Goal: Information Seeking & Learning: Learn about a topic

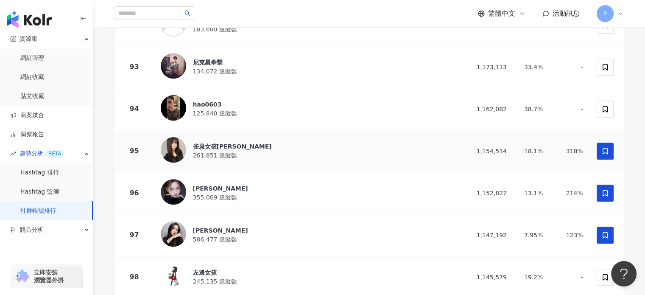
scroll to position [4141, 0]
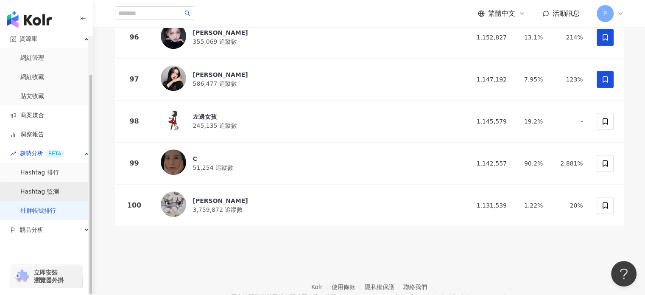
click at [46, 188] on link "Hashtag 監測" at bounding box center [39, 192] width 39 height 8
click at [59, 170] on link "Hashtag 排行" at bounding box center [39, 172] width 39 height 8
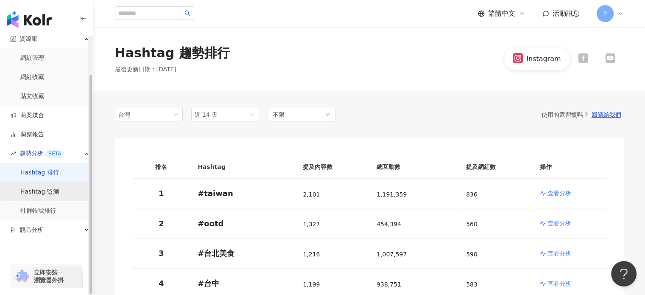
click at [45, 192] on link "Hashtag 監測" at bounding box center [39, 192] width 39 height 8
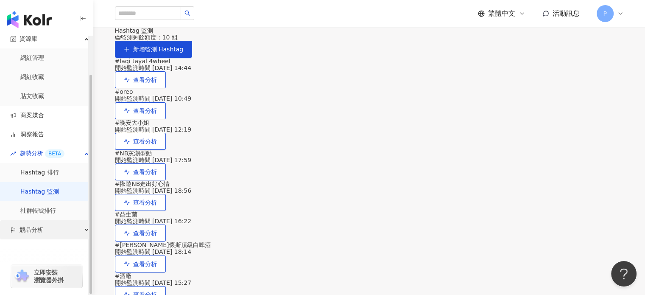
click at [45, 229] on div "競品分析" at bounding box center [46, 229] width 93 height 19
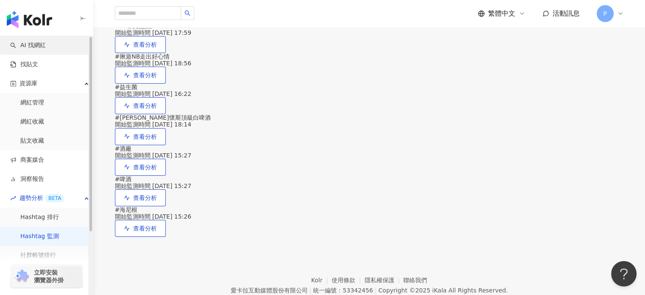
click at [36, 44] on link "AI 找網紅" at bounding box center [28, 45] width 36 height 8
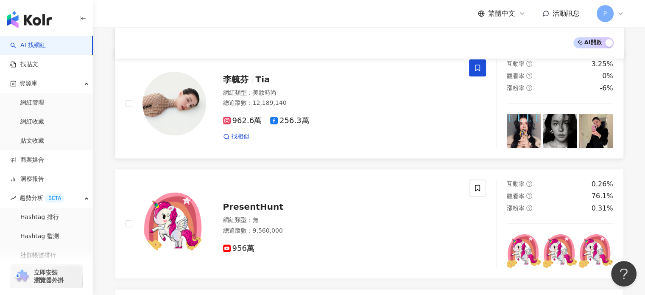
scroll to position [379, 0]
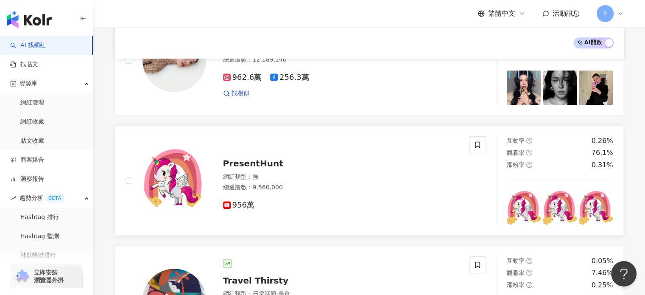
click at [233, 206] on span "956萬" at bounding box center [238, 205] width 31 height 9
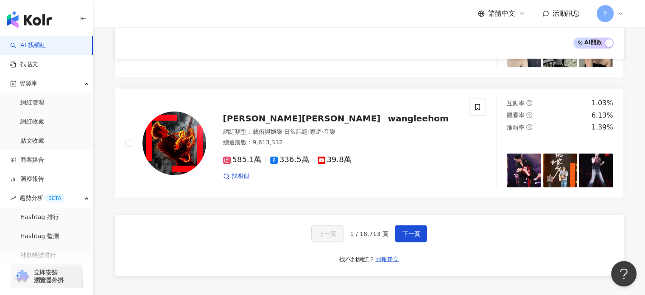
scroll to position [1388, 0]
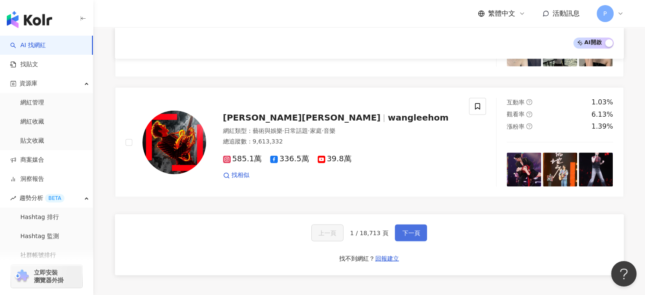
click at [395, 224] on button "下一頁" at bounding box center [411, 232] width 32 height 17
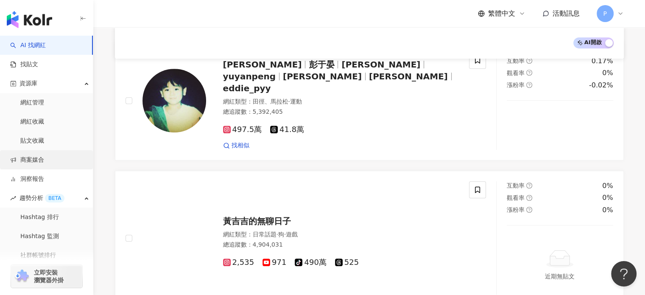
scroll to position [1412, 0]
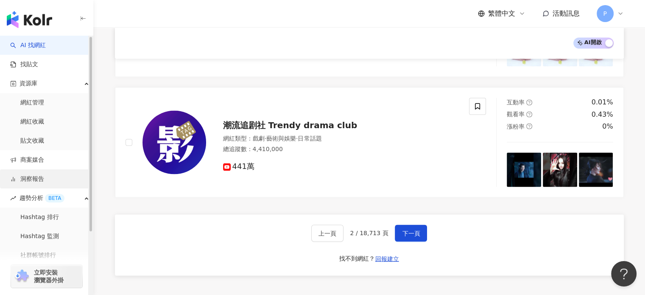
click at [34, 175] on link "洞察報告" at bounding box center [27, 179] width 34 height 8
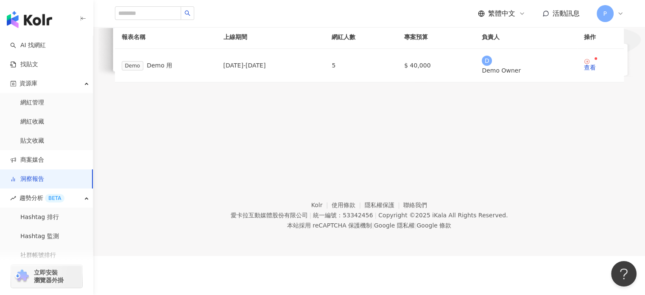
scroll to position [95, 0]
click at [584, 70] on link "查看" at bounding box center [590, 64] width 12 height 12
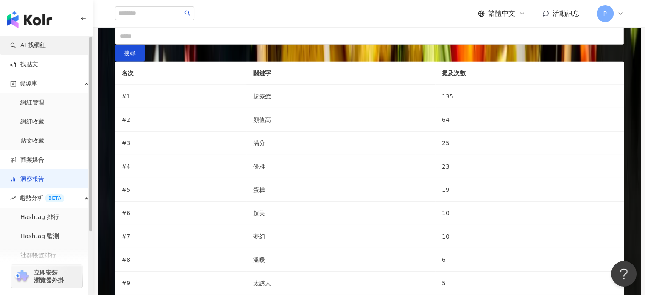
click at [39, 43] on link "AI 找網紅" at bounding box center [28, 45] width 36 height 8
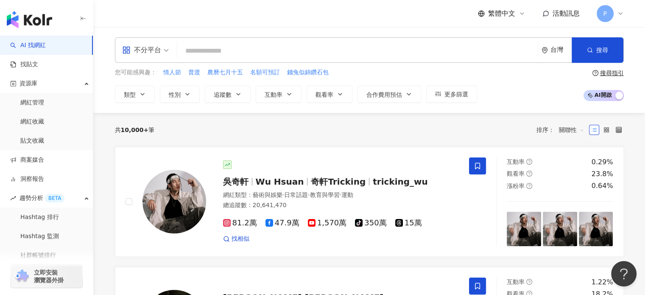
click at [291, 53] on input "search" at bounding box center [358, 51] width 354 height 16
click at [254, 51] on input "search" at bounding box center [358, 51] width 354 height 16
click at [194, 49] on input "search" at bounding box center [358, 51] width 354 height 16
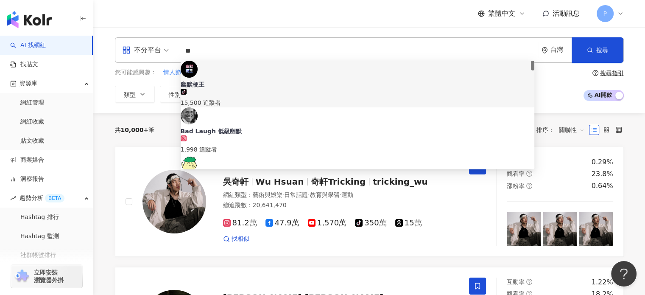
click at [547, 76] on div "您可能感興趣： 情人節 普渡 農曆七月十五 名額可預訂 錢兔似錦鑽石包 類型 性別 追蹤數 互動率 觀看率 合作費用預估 更多篩選 搜尋指引 AI 開啟 AI…" at bounding box center [369, 85] width 509 height 35
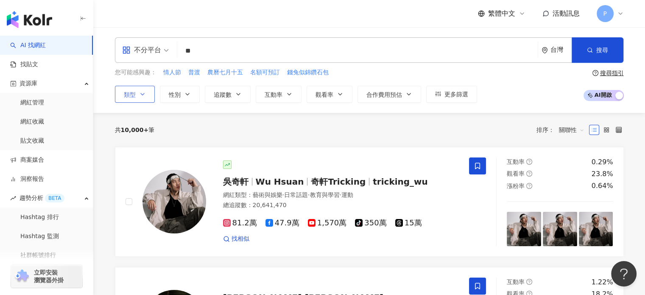
click at [141, 91] on icon "button" at bounding box center [142, 94] width 7 height 7
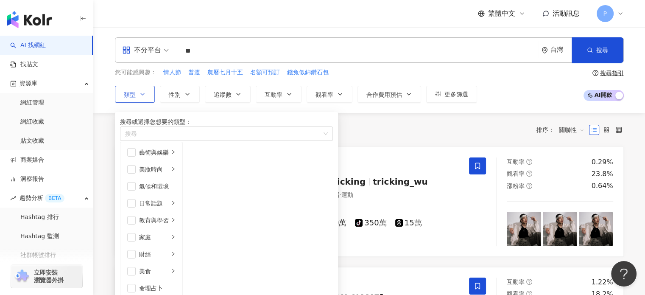
scroll to position [255, 0]
click at [169, 157] on div "藝術與娛樂" at bounding box center [154, 152] width 30 height 9
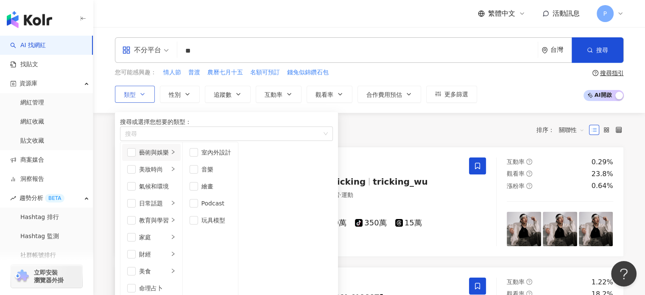
click at [373, 123] on div "共 10,000+ 筆 排序： 關聯性" at bounding box center [369, 130] width 509 height 14
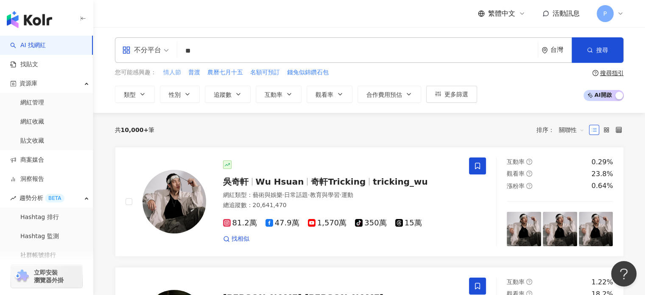
click at [173, 72] on span "情人節" at bounding box center [172, 72] width 18 height 8
type input "***"
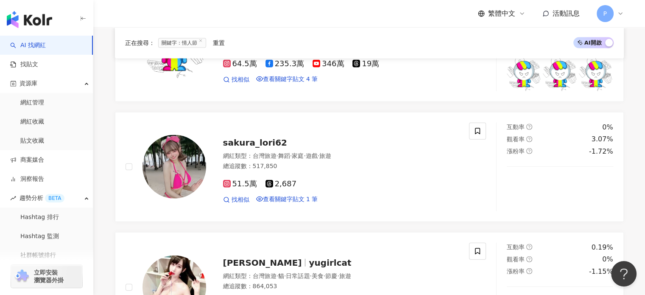
scroll to position [1966, 0]
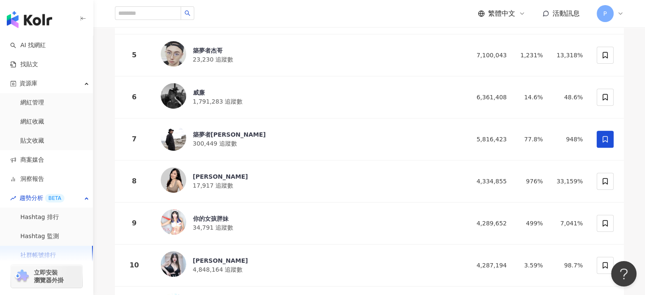
scroll to position [424, 0]
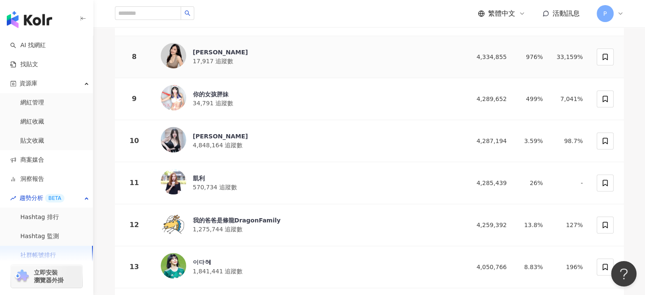
click at [180, 57] on img at bounding box center [173, 55] width 25 height 25
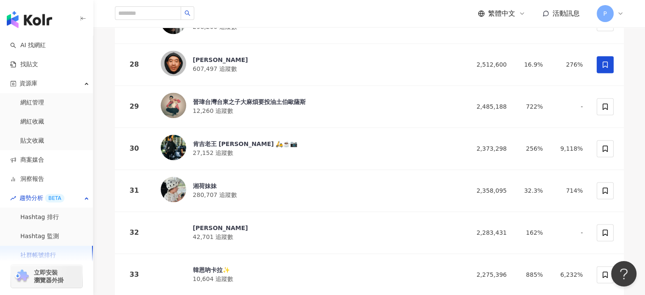
scroll to position [1263, 0]
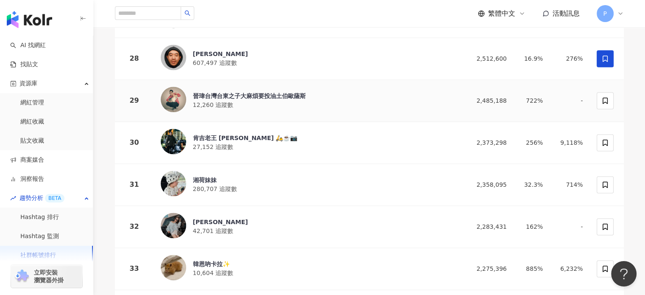
click at [224, 92] on div "晉瑋台灣台東之子大麻煩要投油土伯歐薩斯" at bounding box center [249, 96] width 113 height 8
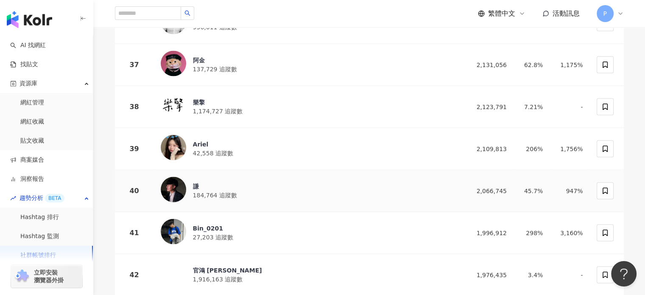
scroll to position [1635, 0]
click at [179, 176] on img at bounding box center [173, 188] width 25 height 25
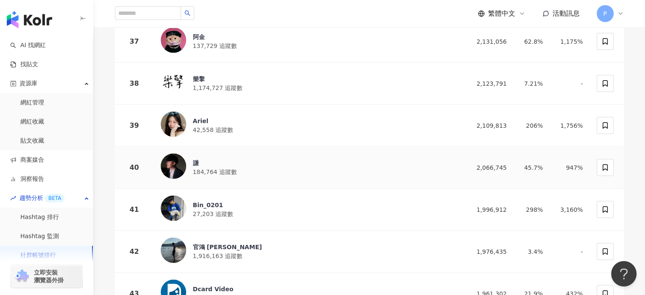
scroll to position [1678, 0]
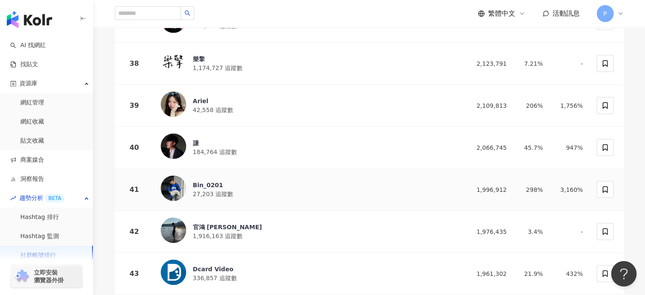
click at [283, 176] on div "Bin_0201 27,203 追蹤數" at bounding box center [308, 190] width 295 height 28
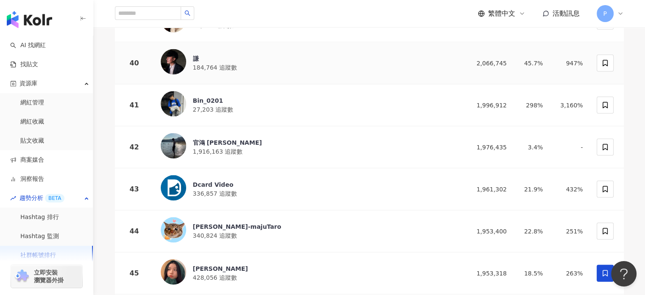
scroll to position [1763, 0]
click at [214, 138] on div "官鴻 Darren" at bounding box center [227, 142] width 69 height 8
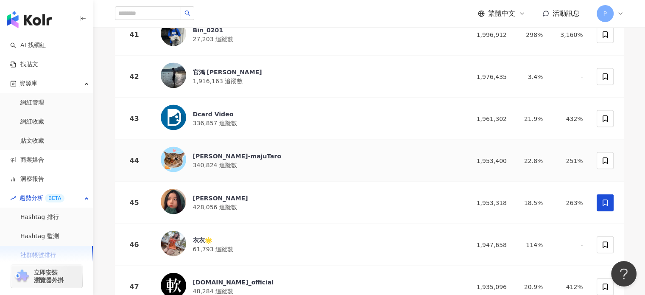
scroll to position [1848, 0]
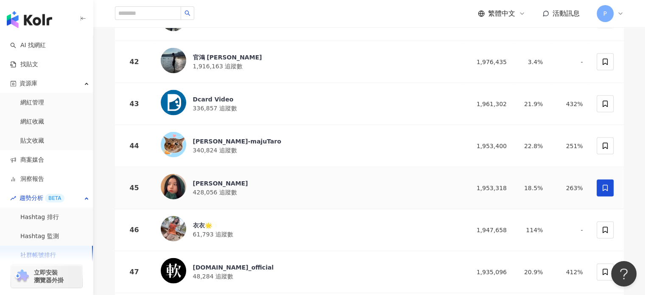
click at [205, 189] on span "428,056 追蹤數" at bounding box center [215, 192] width 44 height 7
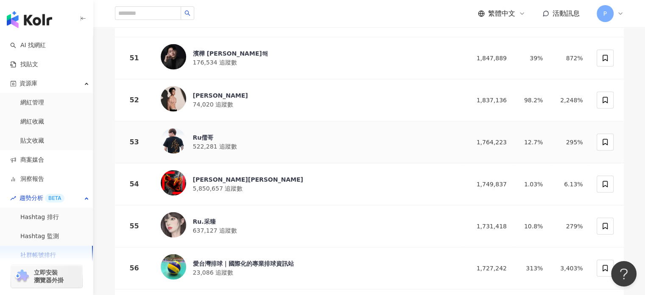
scroll to position [2272, 0]
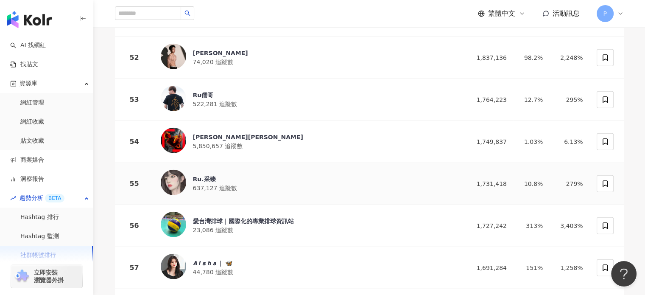
click at [197, 175] on div "Ru.采臻" at bounding box center [215, 179] width 44 height 8
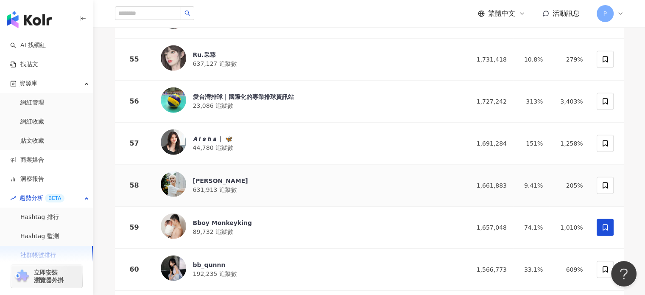
scroll to position [2442, 0]
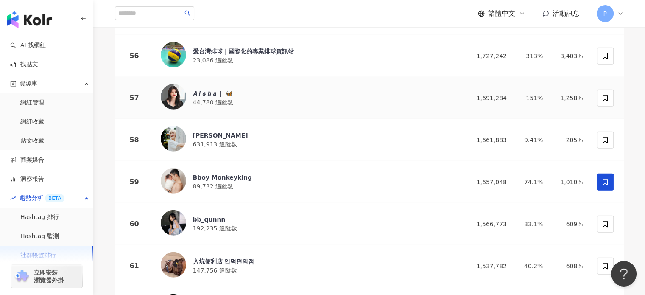
click at [204, 89] on div "𝘼 𝙞 𝙨 𝙝 𝙖 ❘ 🦋" at bounding box center [213, 93] width 40 height 8
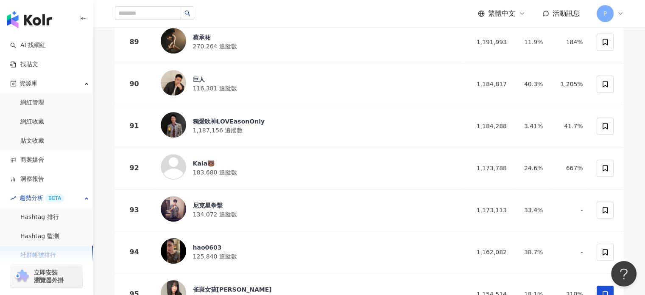
scroll to position [4141, 0]
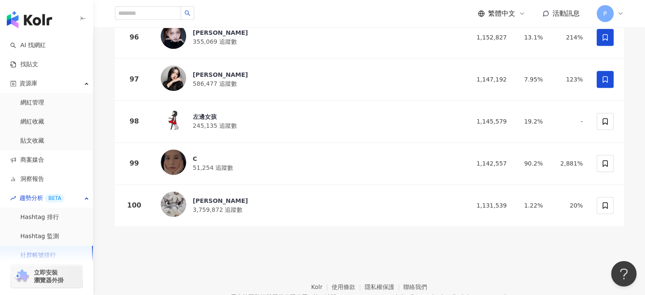
drag, startPoint x: 198, startPoint y: 215, endPoint x: 250, endPoint y: 239, distance: 57.7
click at [199, 244] on footer "Kolr 使用條款 隱私權保護 聯絡我們 愛卡拉互動媒體股份有限公司 | 統一編號：53342456 | Copyright © 2025 iKala All…" at bounding box center [369, 291] width 552 height 94
click at [215, 244] on footer "Kolr 使用條款 隱私權保護 聯絡我們 愛卡拉互動媒體股份有限公司 | 統一編號：53342456 | Copyright © 2025 iKala All…" at bounding box center [369, 291] width 552 height 94
click at [224, 244] on footer "Kolr 使用條款 隱私權保護 聯絡我們 愛卡拉互動媒體股份有限公司 | 統一編號：53342456 | Copyright © 2025 iKala All…" at bounding box center [369, 291] width 552 height 94
click at [233, 244] on footer "Kolr 使用條款 隱私權保護 聯絡我們 愛卡拉互動媒體股份有限公司 | 統一編號：53342456 | Copyright © 2025 iKala All…" at bounding box center [369, 291] width 552 height 94
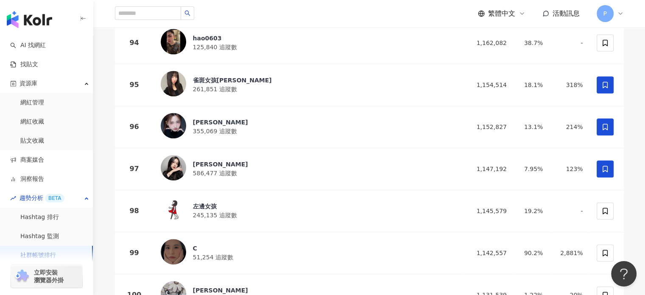
scroll to position [4056, 0]
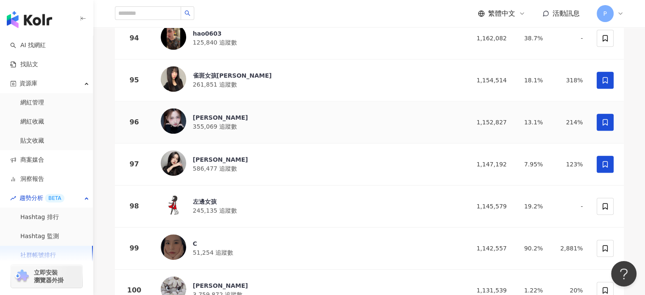
click at [206, 123] on span "355,069 追蹤數" at bounding box center [215, 126] width 44 height 7
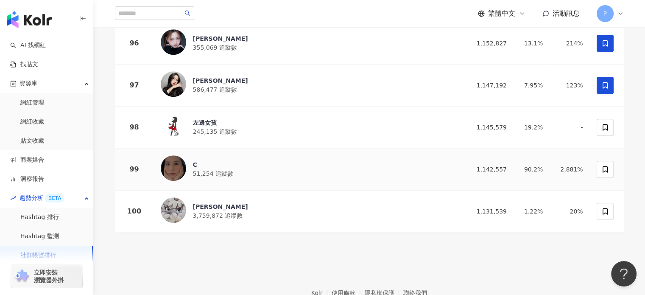
scroll to position [4141, 0]
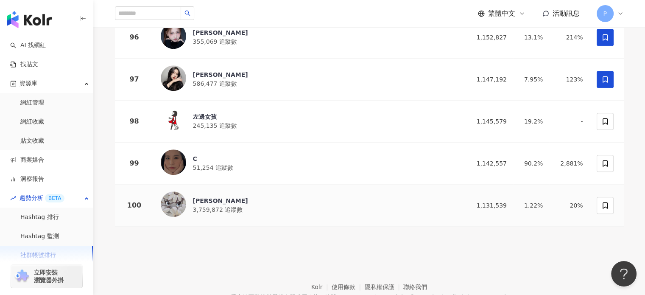
click at [213, 196] on div "歐陽娜娜" at bounding box center [220, 200] width 55 height 8
click at [205, 122] on span "245,135 追蹤數" at bounding box center [215, 125] width 44 height 7
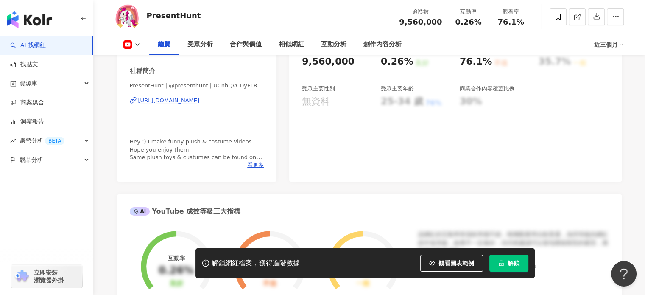
scroll to position [212, 0]
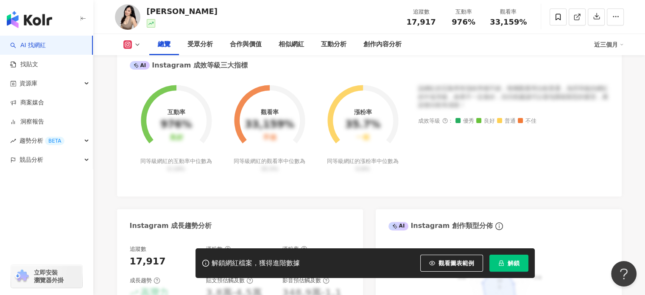
scroll to position [339, 0]
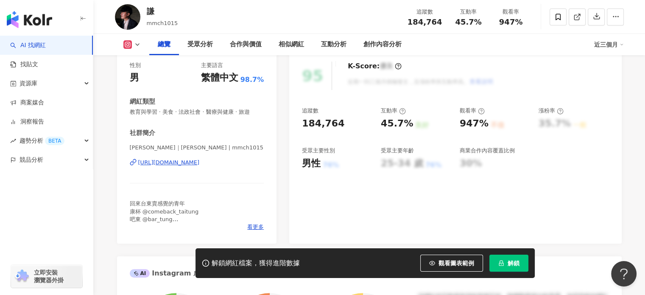
scroll to position [24, 0]
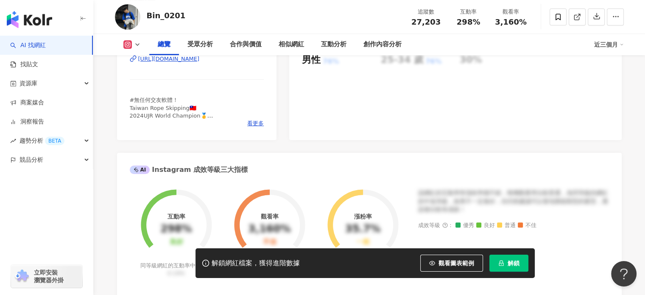
scroll to position [126, 0]
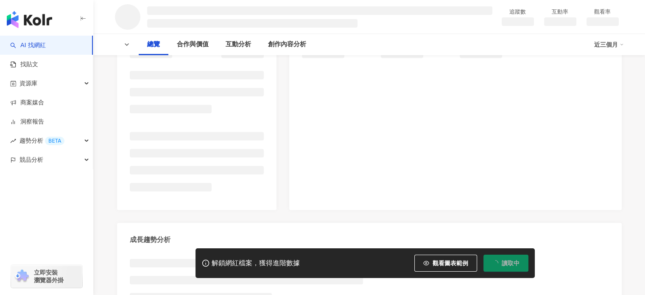
scroll to position [212, 0]
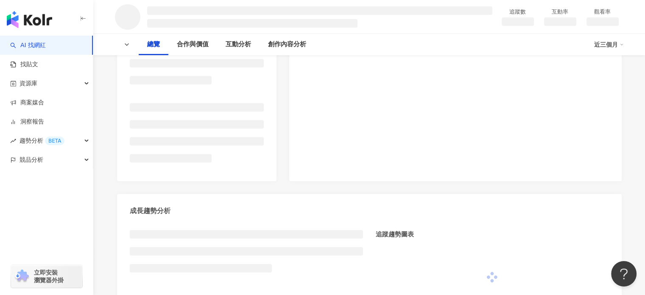
scroll to position [129, 0]
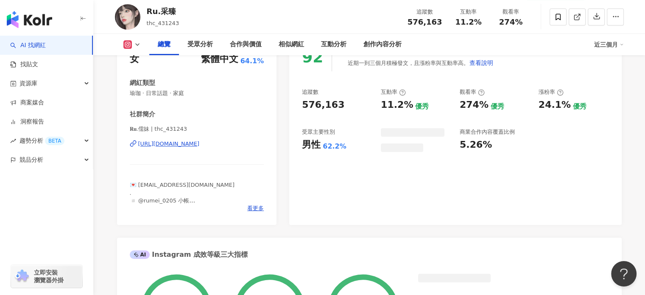
click at [170, 148] on div "https://www.instagram.com/thc_431243/" at bounding box center [169, 144] width 62 height 8
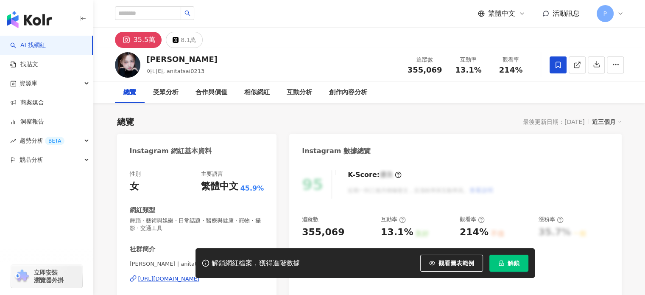
click at [182, 155] on div "Instagram 網紅基本資料 性別 女 主要語言 繁體中文 45.9% 網紅類型 舞蹈 · 藝術與娛樂 · 日常話題 · 醫療與健康 · 寵物 · 攝影 …" at bounding box center [197, 247] width 160 height 226
click at [182, 275] on div "https://www.instagram.com/anitatsai0213/" at bounding box center [169, 279] width 62 height 8
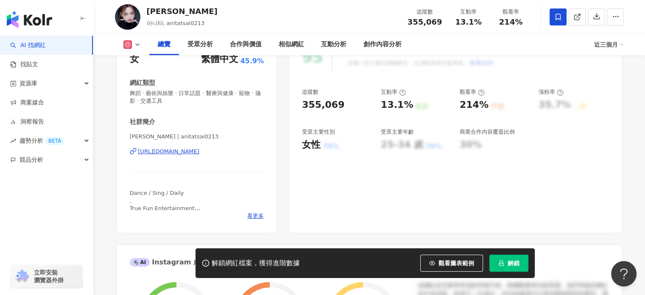
click at [43, 18] on img "button" at bounding box center [29, 19] width 45 height 17
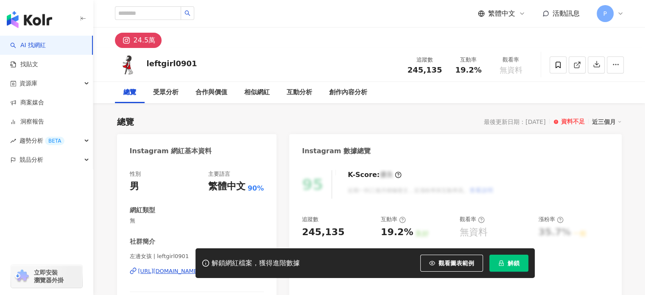
click at [170, 267] on div "[URL][DOMAIN_NAME]" at bounding box center [169, 271] width 62 height 8
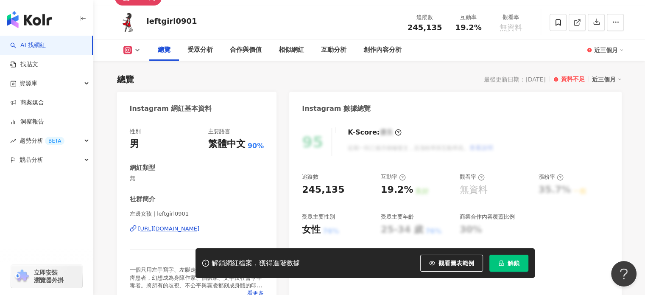
click at [185, 232] on div "[URL][DOMAIN_NAME]" at bounding box center [169, 229] width 62 height 8
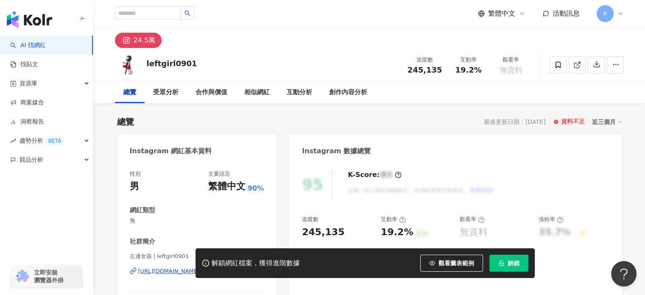
click at [156, 39] on button "24.5萬" at bounding box center [138, 40] width 47 height 15
click at [38, 64] on link "找貼文" at bounding box center [24, 64] width 28 height 8
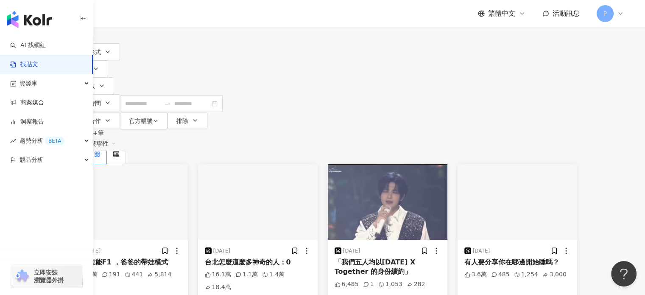
scroll to position [85, 0]
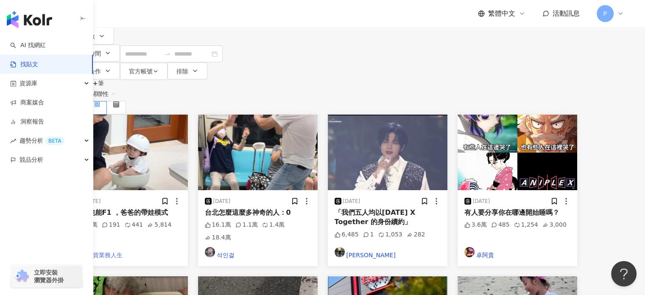
click at [172, 247] on link "吃貨業務人生" at bounding box center [128, 253] width 106 height 13
click at [132, 115] on img at bounding box center [128, 153] width 120 height 76
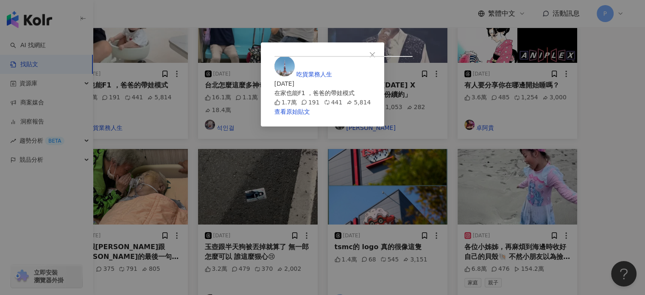
scroll to position [31, 0]
click at [381, 51] on span "Close" at bounding box center [372, 54] width 17 height 7
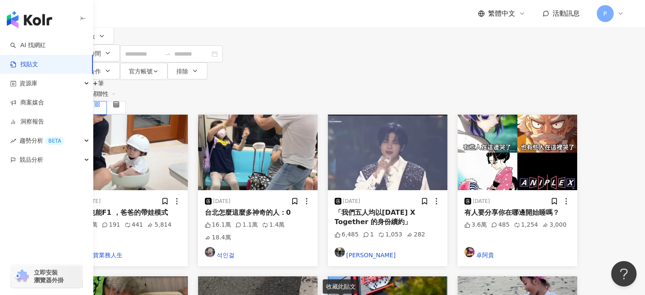
scroll to position [170, 0]
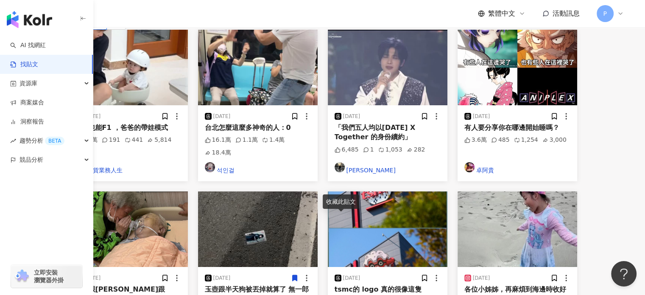
click at [287, 285] on div "玉壺跟半天狗被丟掉就算了 無一郎怎麼可以 誰這麼狠心😢" at bounding box center [258, 294] width 106 height 19
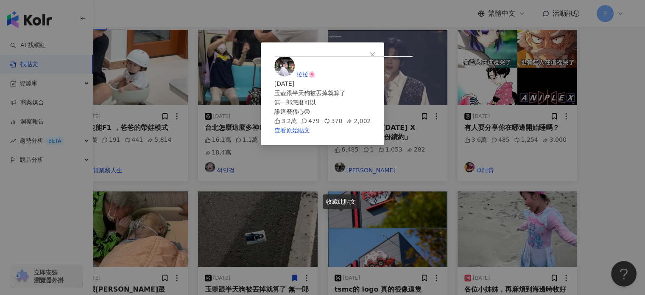
scroll to position [212, 0]
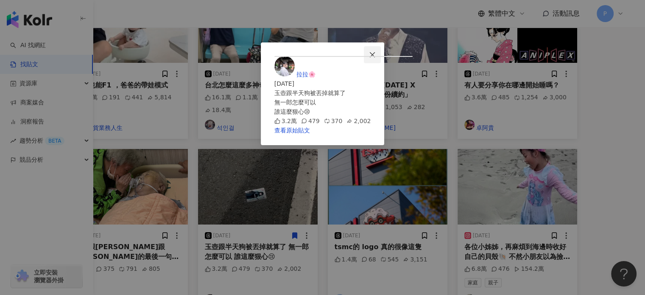
click at [376, 56] on icon "close" at bounding box center [372, 54] width 7 height 7
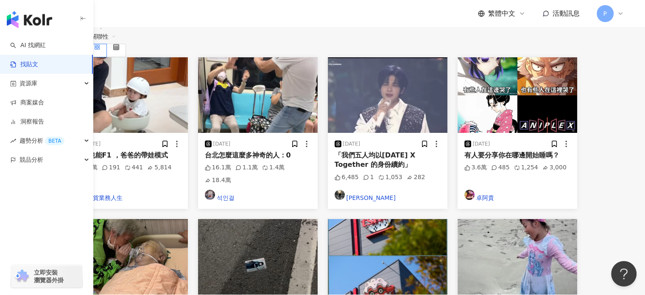
scroll to position [127, 0]
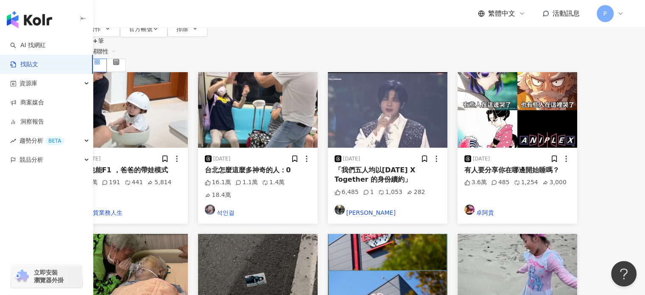
click at [566, 165] on div "有人要分享你在哪邊開始睡嗎？" at bounding box center [518, 169] width 106 height 9
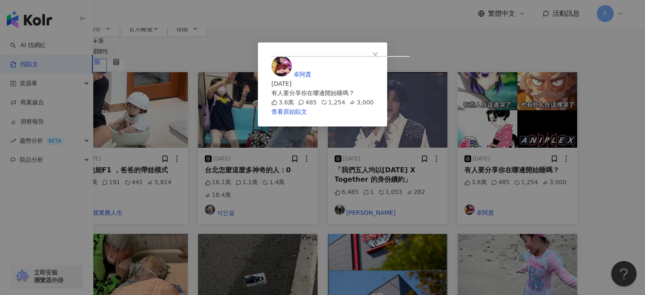
click at [557, 183] on div "[PERSON_NAME] [DATE] 有人要分享你在哪邊開始睡嗎？ 3.6萬 485 1,254 3,000 查看原始貼文" at bounding box center [322, 147] width 645 height 295
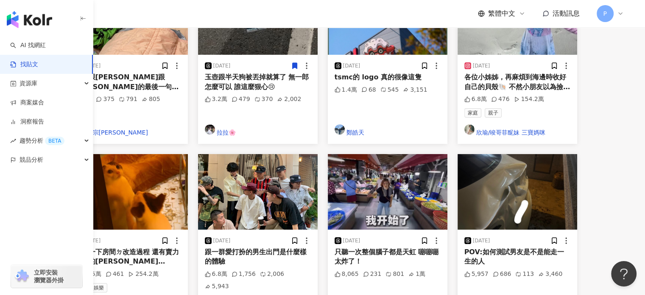
scroll to position [418, 0]
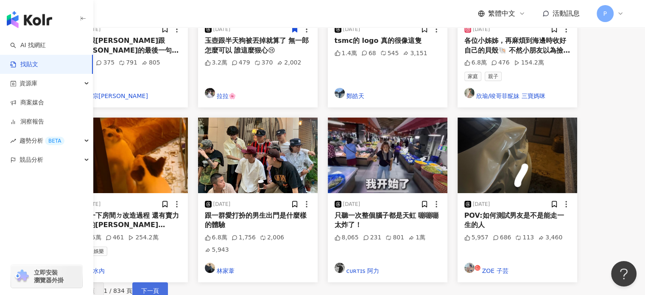
click at [159, 287] on span "下一頁" at bounding box center [150, 290] width 18 height 7
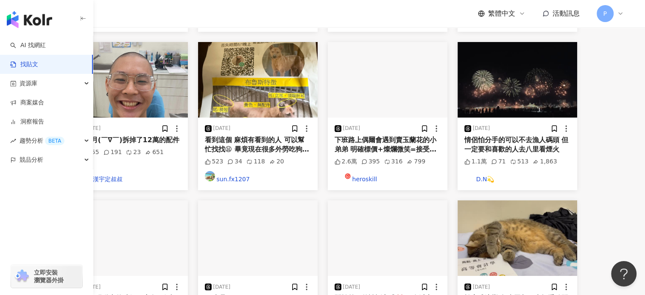
scroll to position [339, 0]
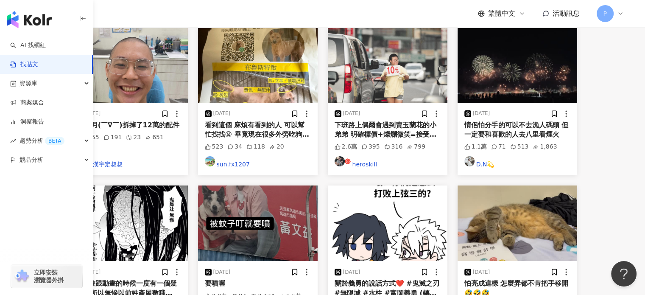
click at [181, 279] on div "看漫畫跟動畫的時候一度有一個疑問 ：所以無慘以前姓產屋敷哦◉‿◉？？" at bounding box center [128, 288] width 106 height 19
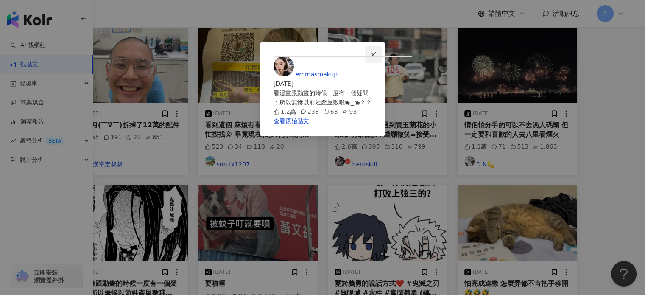
click at [382, 56] on span "Close" at bounding box center [373, 54] width 17 height 7
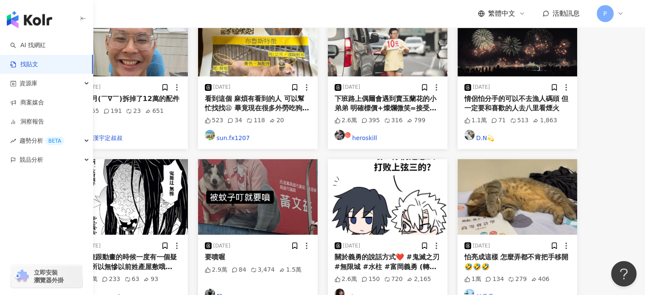
scroll to position [467, 0]
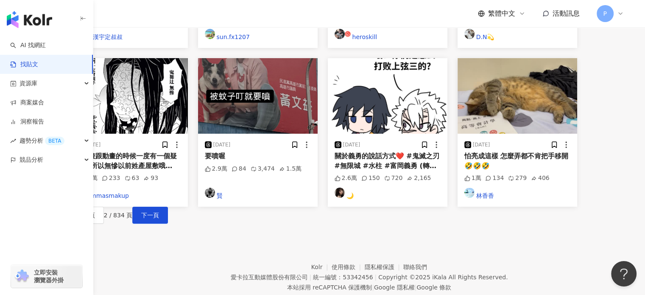
click at [426, 151] on div "關於義勇的說話方式❤️ #鬼滅之刃 #無限城 #水柱 #富岡義勇 (轉分享)" at bounding box center [388, 160] width 106 height 19
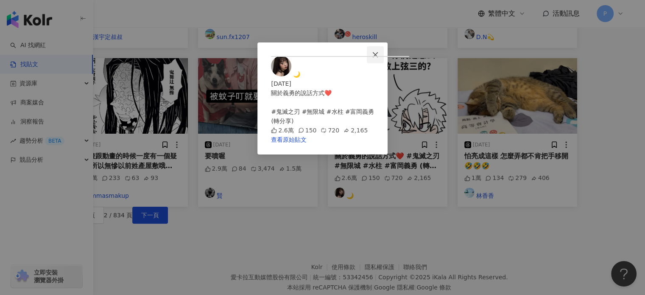
click at [379, 57] on icon "close" at bounding box center [375, 54] width 7 height 7
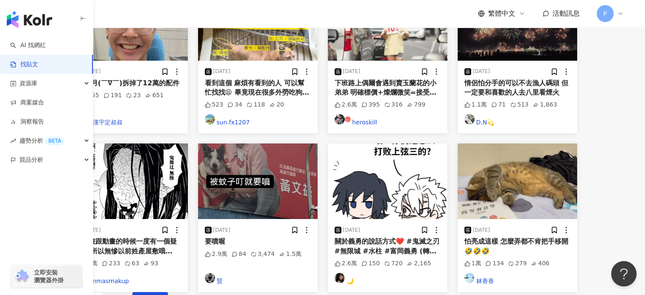
scroll to position [382, 0]
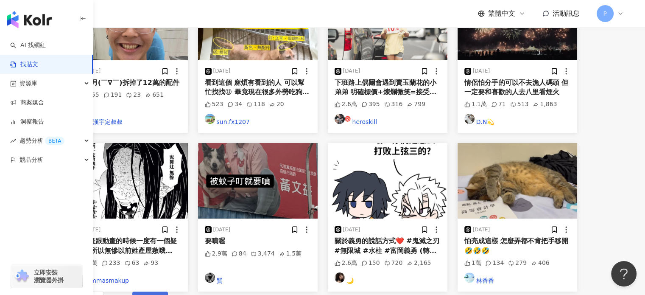
click at [159, 294] on span "下一頁" at bounding box center [150, 300] width 18 height 7
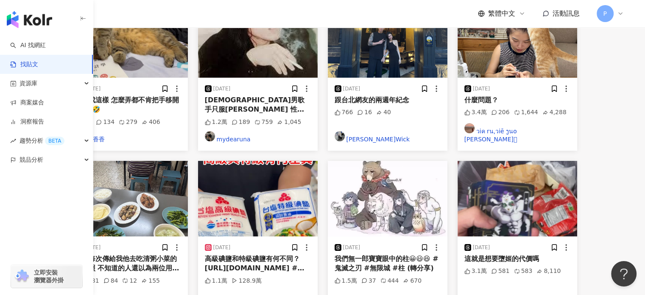
scroll to position [212, 0]
